Goal: Check status

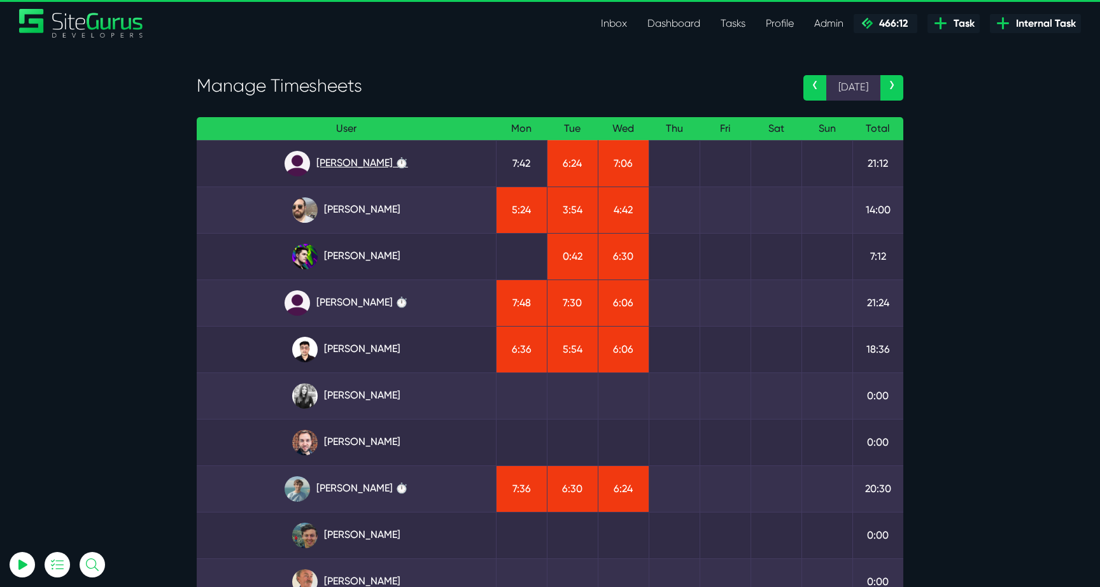
click at [366, 173] on link "Angel Dagondon ⏱️" at bounding box center [346, 163] width 279 height 25
click at [363, 258] on link "Josh Carter" at bounding box center [346, 256] width 279 height 25
click at [367, 295] on link "Julianne Estras ⏱️" at bounding box center [346, 302] width 279 height 25
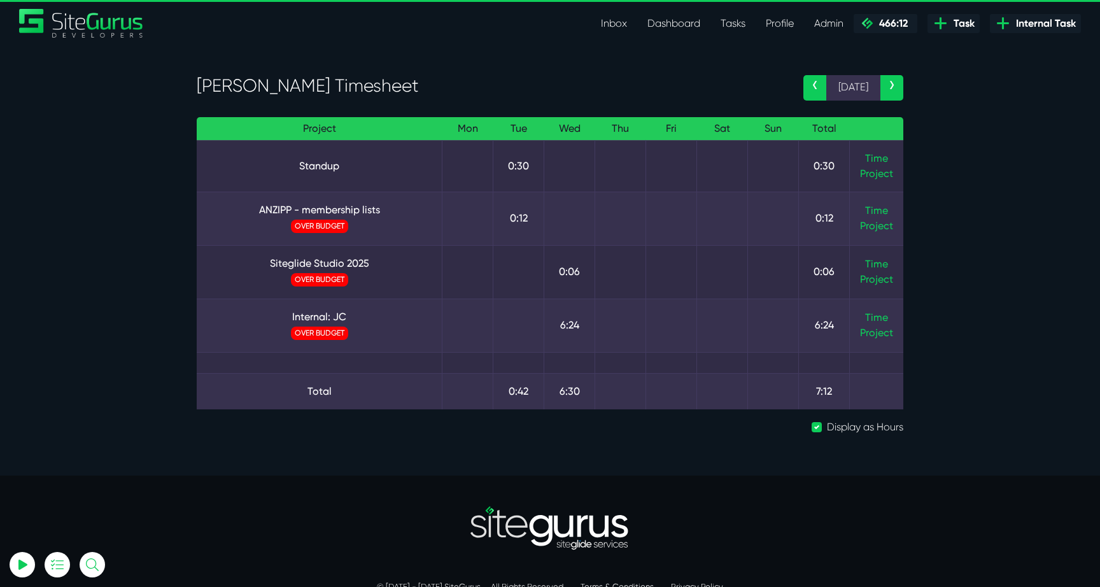
click at [888, 315] on td "Time Project" at bounding box center [877, 324] width 54 height 53
click at [882, 318] on link "Time" at bounding box center [876, 317] width 23 height 12
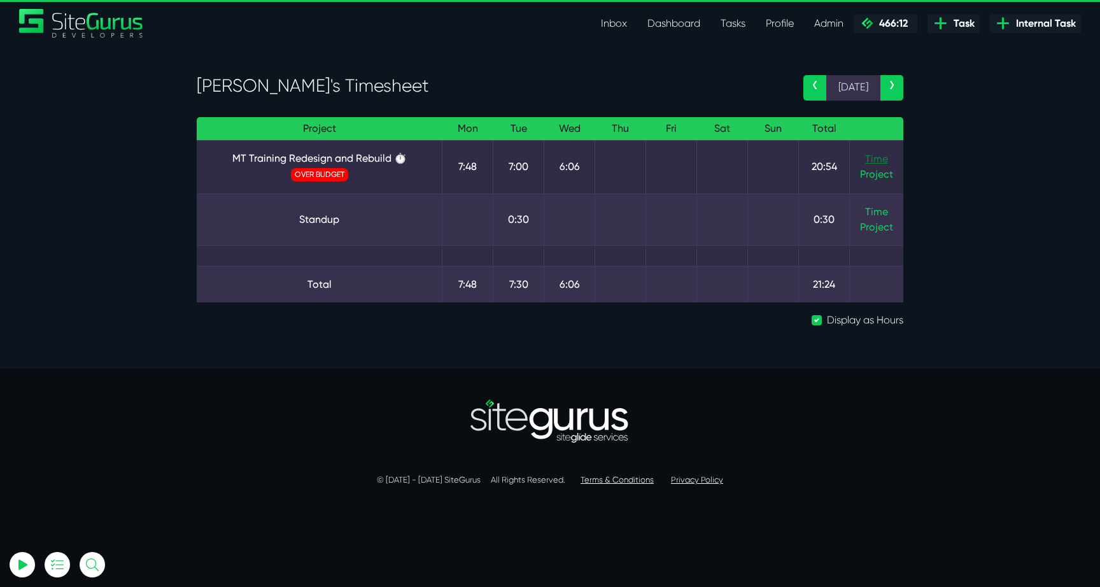
click at [880, 157] on link "Time" at bounding box center [876, 159] width 23 height 12
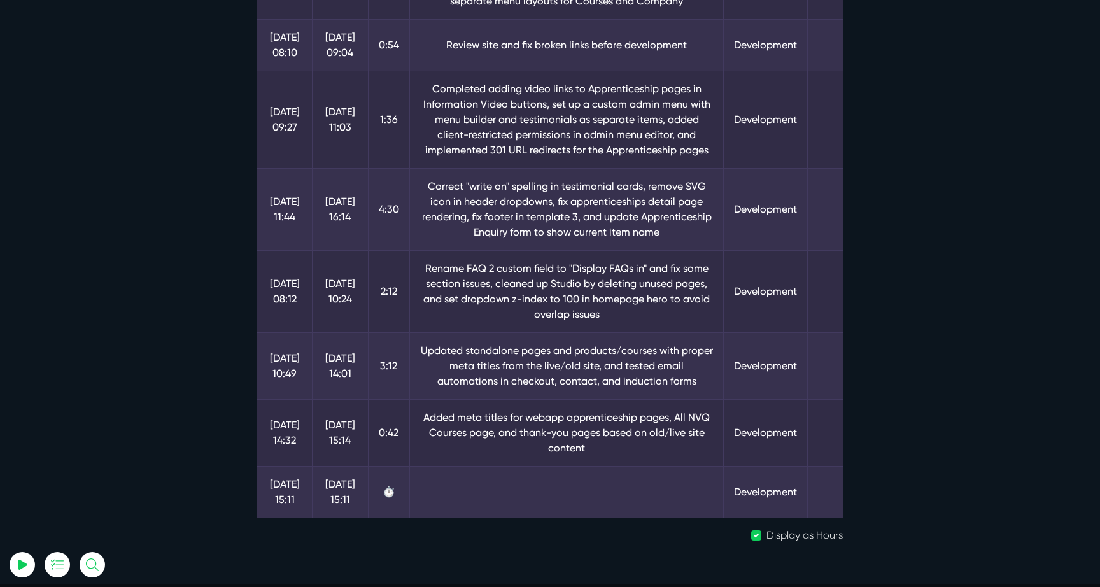
scroll to position [393, 0]
